Goal: Task Accomplishment & Management: Use online tool/utility

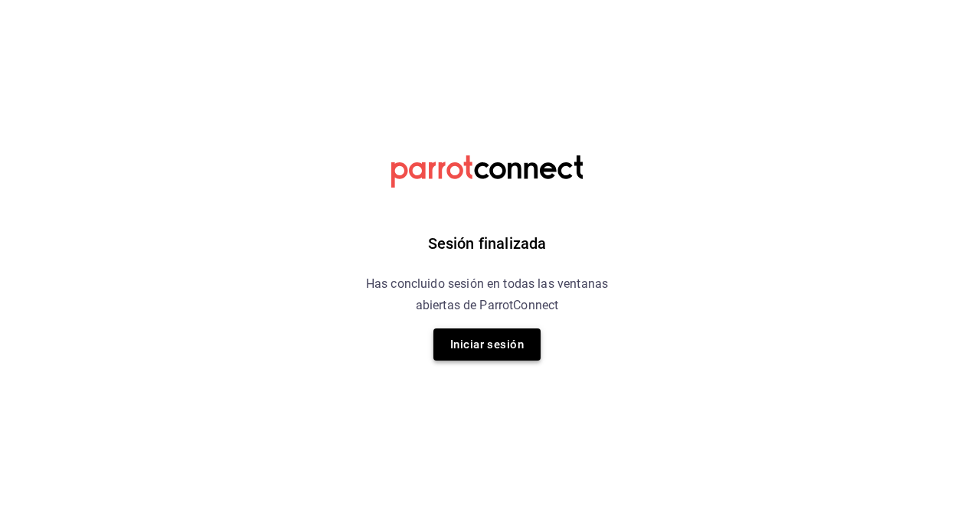
click at [483, 347] on button "Iniciar sesión" at bounding box center [487, 345] width 107 height 32
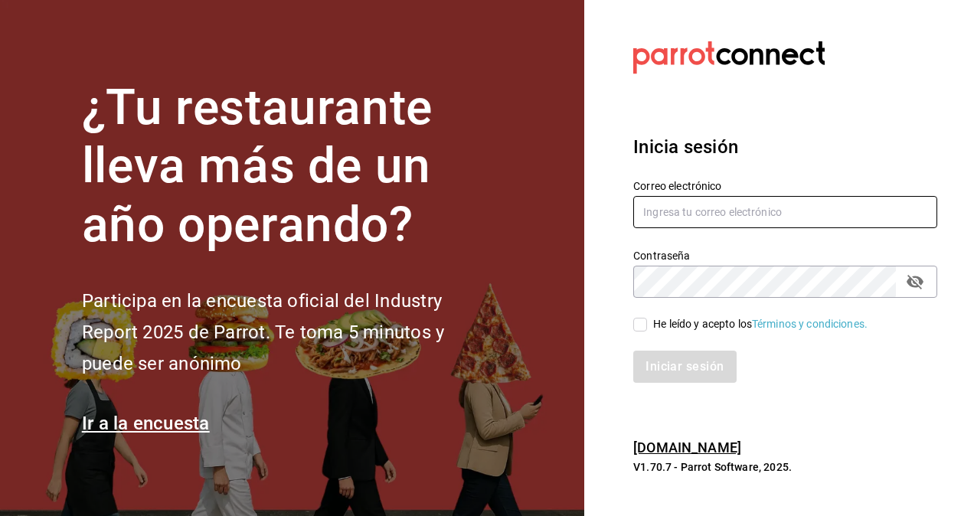
type input "[EMAIL_ADDRESS][PERSON_NAME][DOMAIN_NAME]"
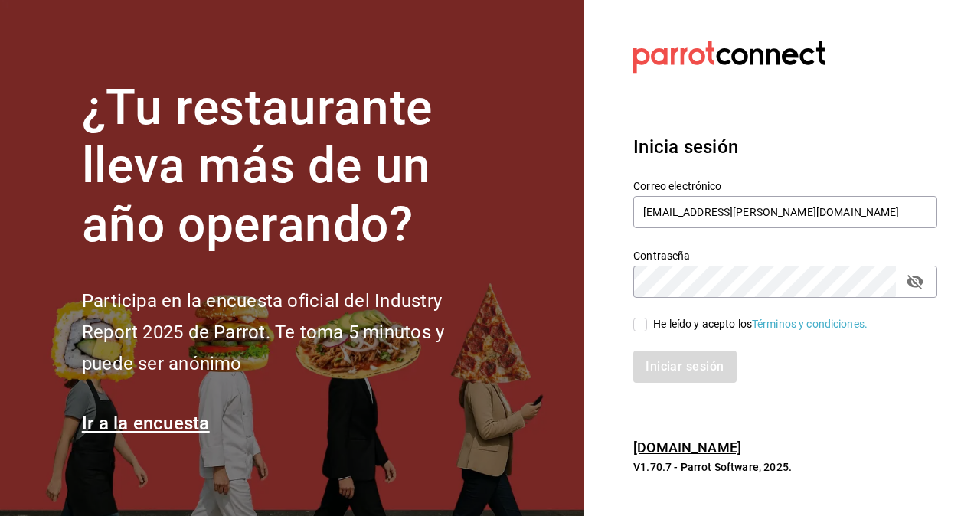
click at [643, 323] on input "He leído y acepto los Términos y condiciones." at bounding box center [641, 325] width 14 height 14
checkbox input "true"
click at [677, 377] on button "Iniciar sesión" at bounding box center [686, 367] width 104 height 32
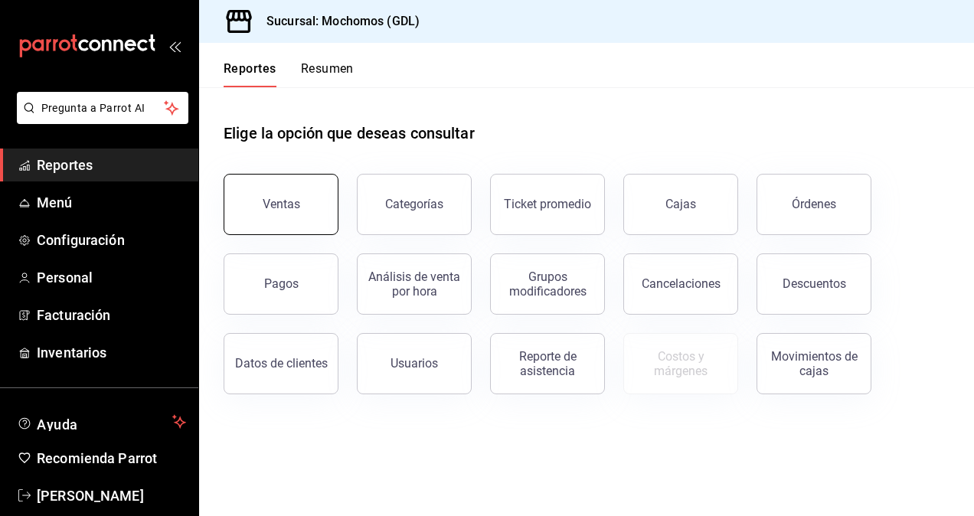
click at [306, 214] on button "Ventas" at bounding box center [281, 204] width 115 height 61
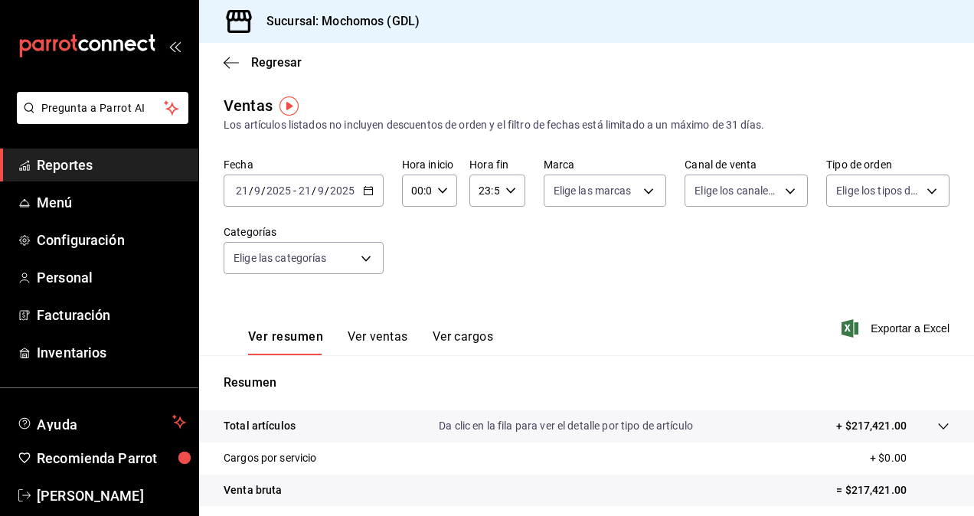
click at [318, 196] on input "9" at bounding box center [321, 191] width 8 height 12
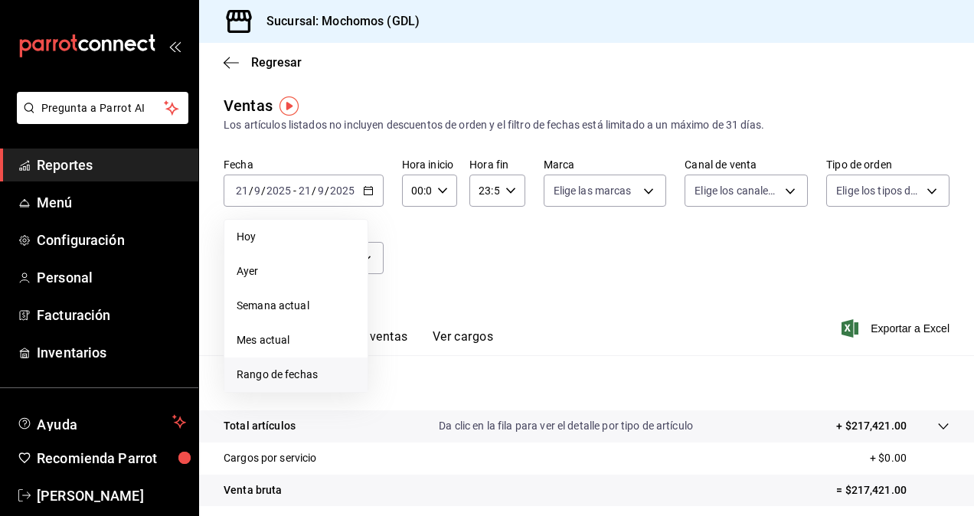
click at [311, 372] on span "Rango de fechas" at bounding box center [296, 375] width 119 height 16
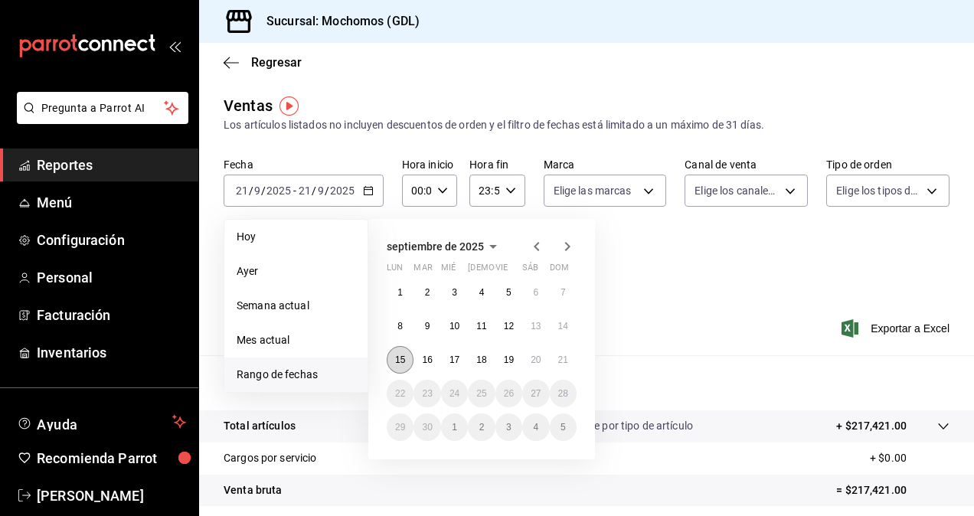
click at [400, 355] on abbr "15" at bounding box center [400, 360] width 10 height 11
click at [571, 352] on button "21" at bounding box center [563, 360] width 27 height 28
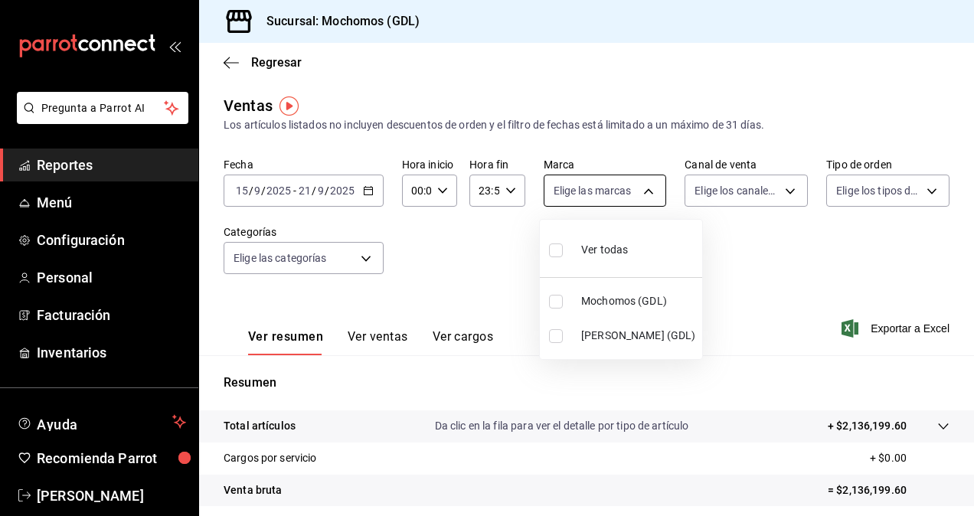
click at [625, 198] on body "Pregunta a Parrot AI Reportes Menú Configuración Personal Facturación Inventari…" at bounding box center [487, 258] width 974 height 516
click at [555, 338] on input "checkbox" at bounding box center [556, 336] width 14 height 14
checkbox input "true"
type input "9cac9703-0c5a-4d8b-addd-5b6b571d65b9"
click at [735, 280] on div at bounding box center [487, 258] width 974 height 516
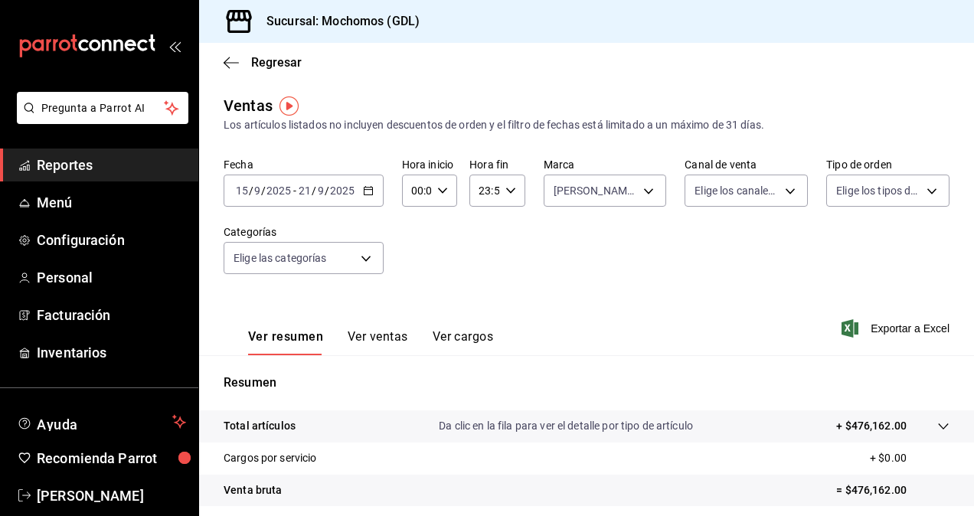
click at [440, 192] on icon "button" at bounding box center [442, 190] width 11 height 11
click at [413, 304] on span "02" at bounding box center [414, 303] width 3 height 12
click at [438, 195] on div at bounding box center [487, 258] width 974 height 516
click at [438, 195] on icon "button" at bounding box center [442, 190] width 11 height 11
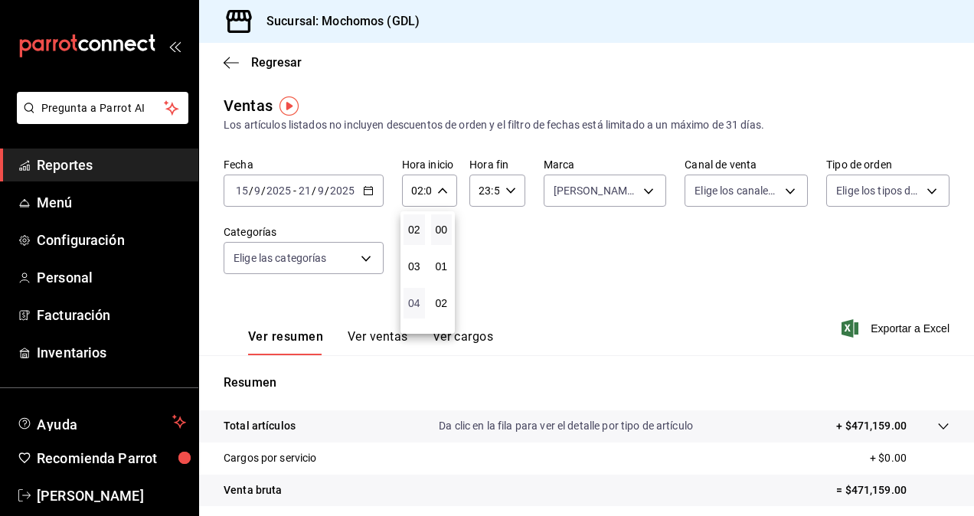
click at [415, 300] on span "04" at bounding box center [414, 303] width 3 height 12
type input "04:00"
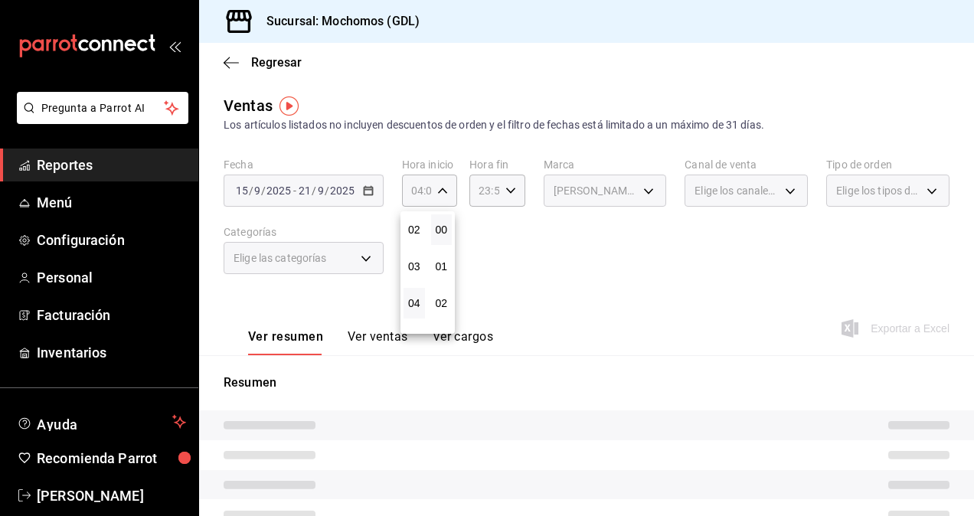
click at [587, 273] on div at bounding box center [487, 258] width 974 height 516
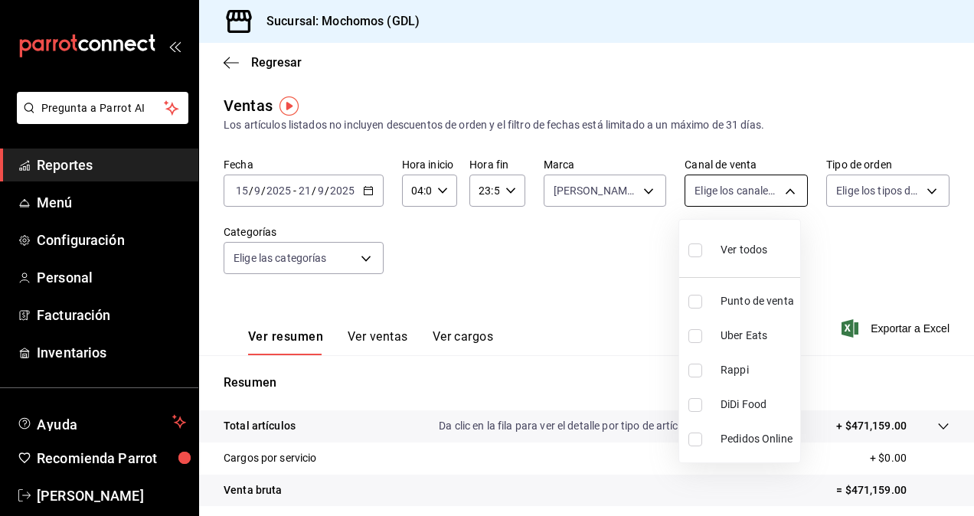
click at [777, 195] on body "Pregunta a Parrot AI Reportes Menú Configuración Personal Facturación Inventari…" at bounding box center [487, 258] width 974 height 516
click at [777, 195] on div at bounding box center [487, 258] width 974 height 516
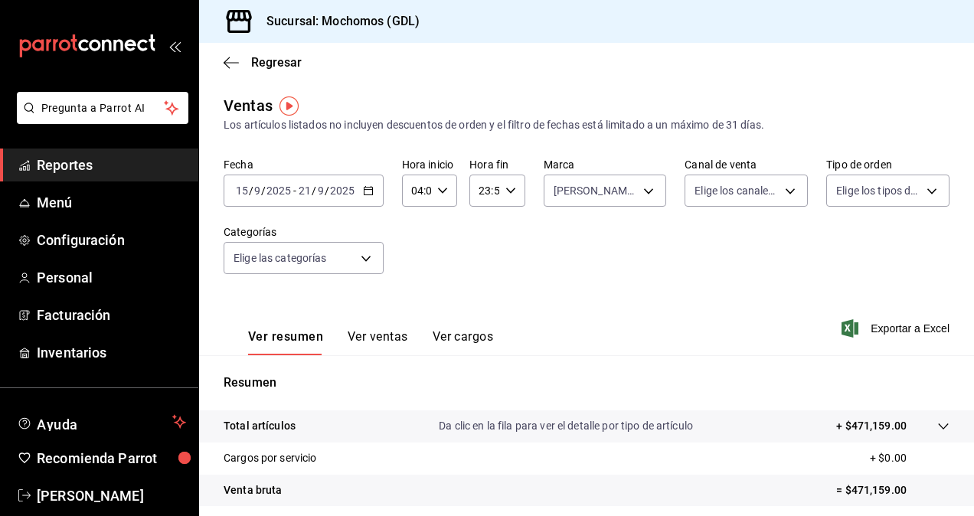
click at [763, 238] on div "Fecha [DATE] [DATE] - [DATE] [DATE] Hora inicio 04:00 Hora inicio Hora fin 23:5…" at bounding box center [587, 225] width 726 height 135
click at [901, 327] on span "Exportar a Excel" at bounding box center [897, 328] width 105 height 18
